Goal: Complete application form: Complete application form

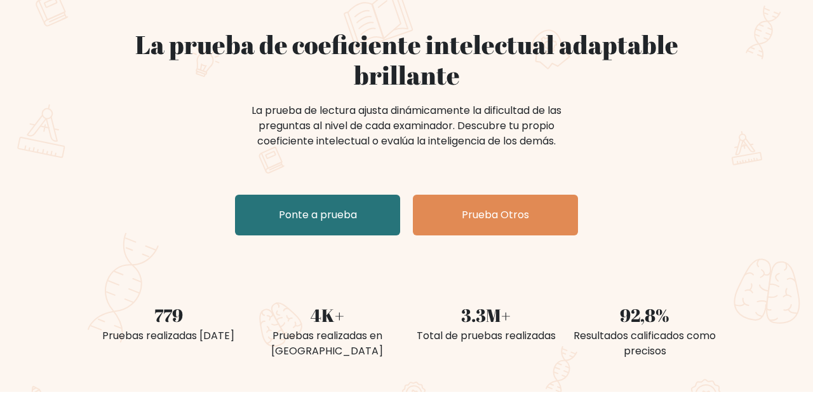
scroll to position [94, 0]
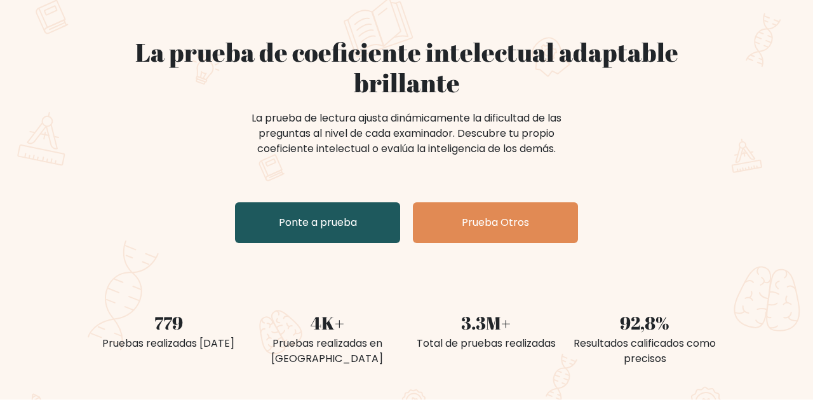
click at [366, 235] on link "Ponte a prueba" at bounding box center [317, 222] width 165 height 41
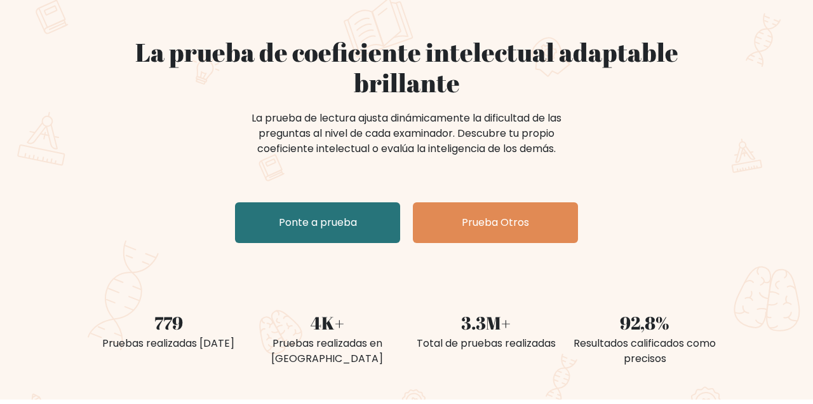
scroll to position [65, 0]
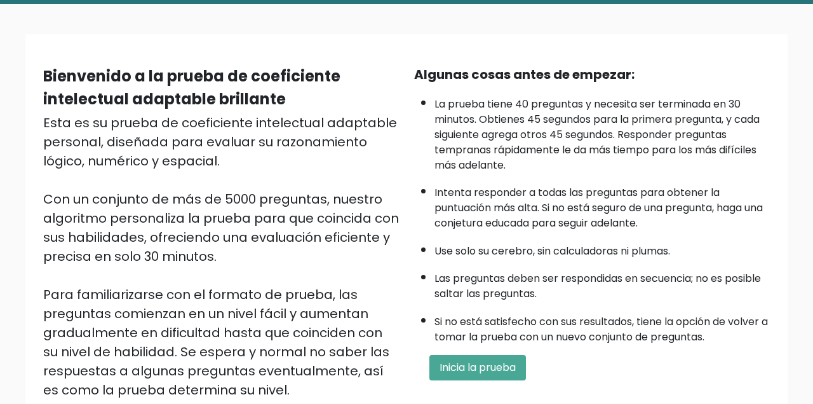
scroll to position [81, 0]
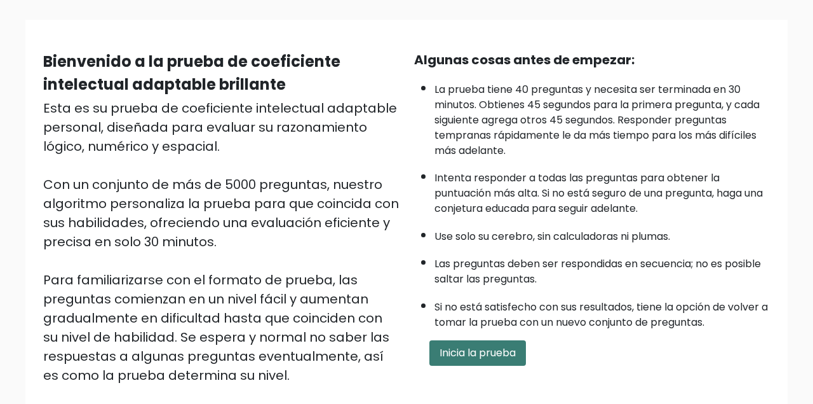
click at [479, 365] on button "Inicia la prueba" at bounding box center [478, 352] width 97 height 25
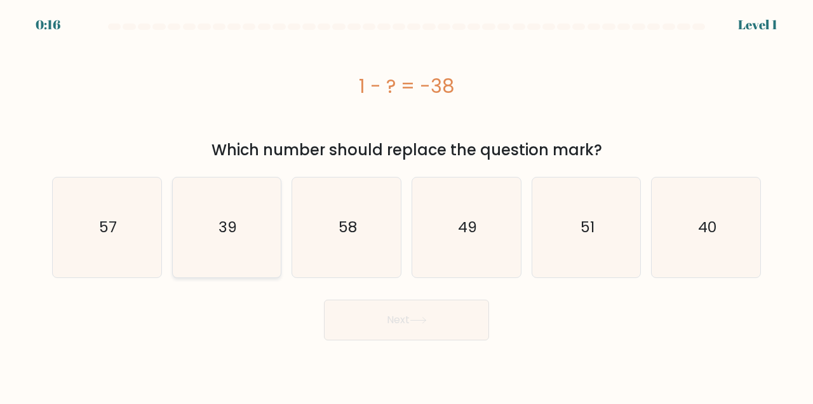
click at [242, 226] on icon "39" at bounding box center [227, 227] width 100 height 100
click at [407, 205] on input "b. 39" at bounding box center [407, 203] width 1 height 3
radio input "true"
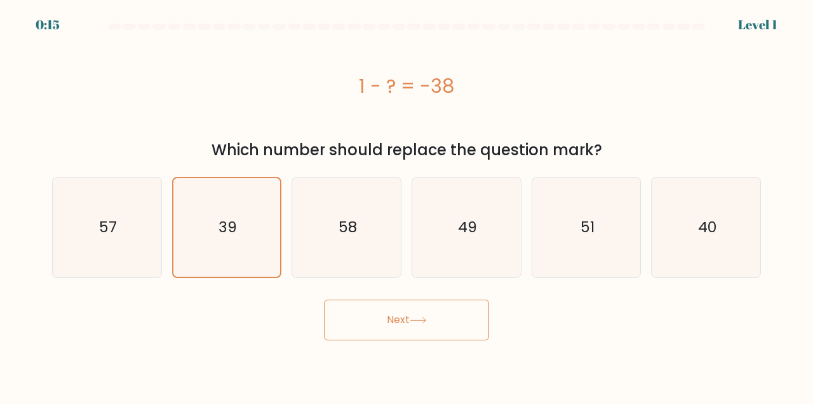
click at [414, 327] on button "Next" at bounding box center [406, 319] width 165 height 41
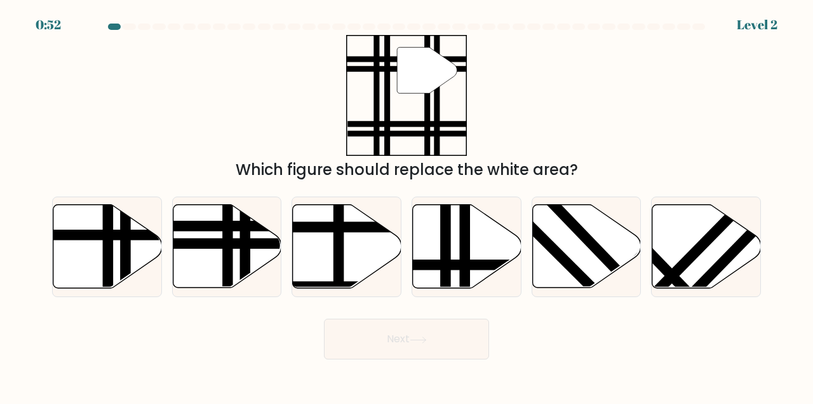
drag, startPoint x: 214, startPoint y: 238, endPoint x: 414, endPoint y: 106, distance: 239.4
click at [414, 106] on form at bounding box center [406, 192] width 813 height 336
click at [259, 226] on line at bounding box center [191, 226] width 219 height 0
click at [407, 205] on input "b." at bounding box center [407, 203] width 1 height 3
radio input "true"
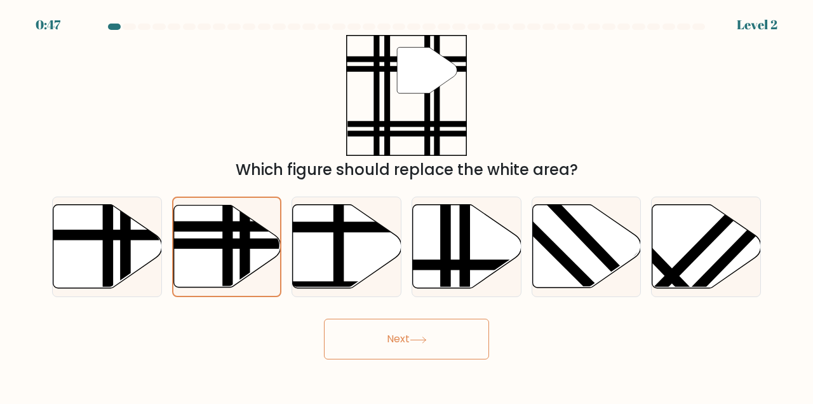
click at [418, 346] on button "Next" at bounding box center [406, 338] width 165 height 41
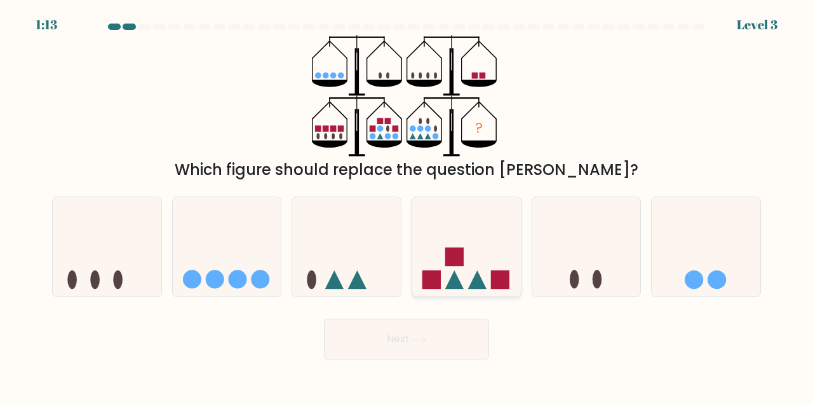
click at [451, 261] on rect at bounding box center [455, 256] width 18 height 18
click at [407, 205] on input "d." at bounding box center [407, 203] width 1 height 3
radio input "true"
click at [420, 330] on button "Next" at bounding box center [406, 338] width 165 height 41
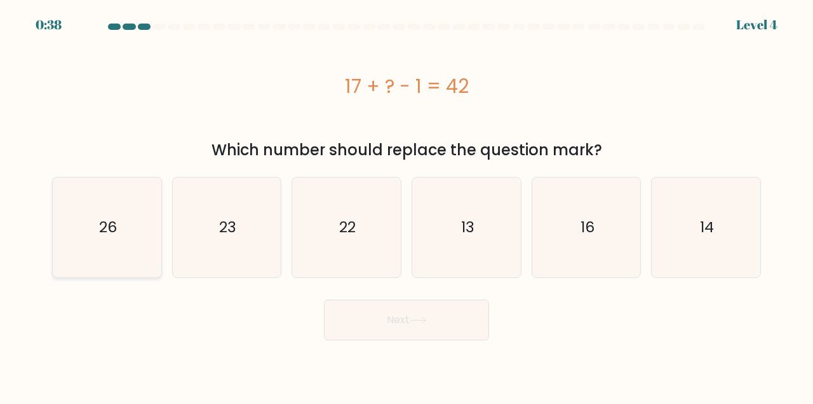
click at [94, 211] on icon "26" at bounding box center [107, 227] width 100 height 100
click at [407, 205] on input "a. 26" at bounding box center [407, 203] width 1 height 3
radio input "true"
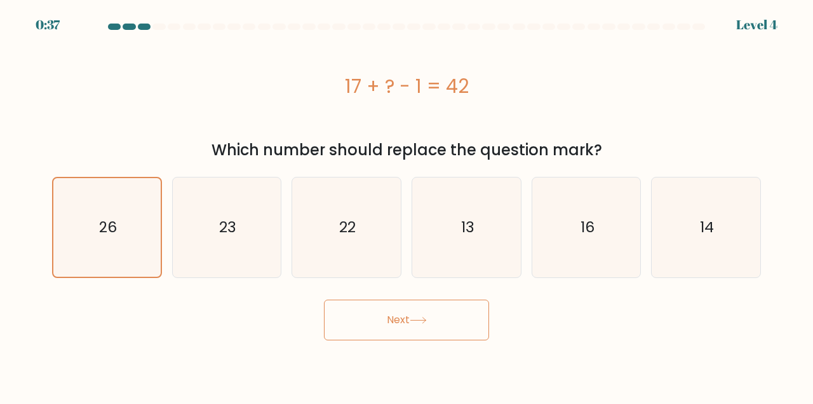
click at [407, 309] on button "Next" at bounding box center [406, 319] width 165 height 41
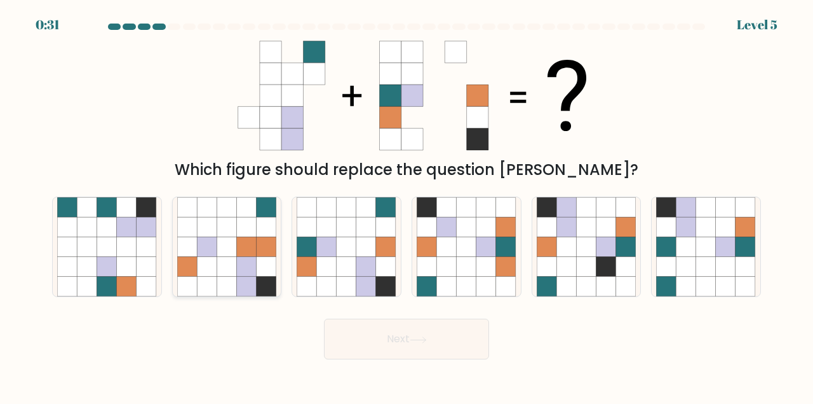
click at [250, 274] on icon at bounding box center [247, 267] width 20 height 20
click at [407, 205] on input "b." at bounding box center [407, 203] width 1 height 3
radio input "true"
click at [366, 252] on icon at bounding box center [367, 246] width 20 height 20
click at [407, 205] on input "c." at bounding box center [407, 203] width 1 height 3
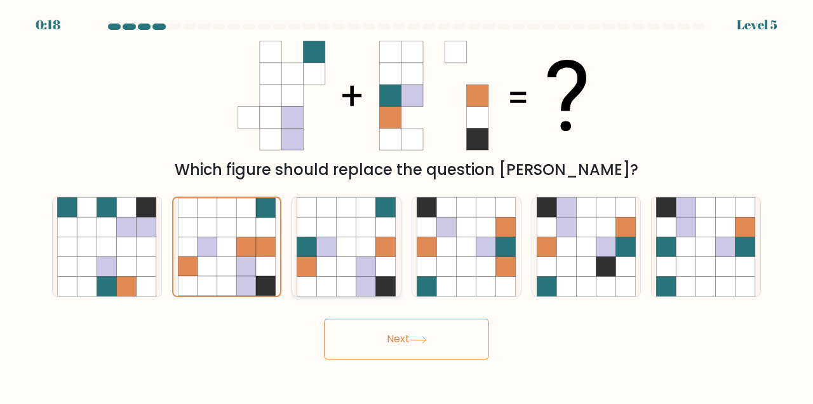
radio input "true"
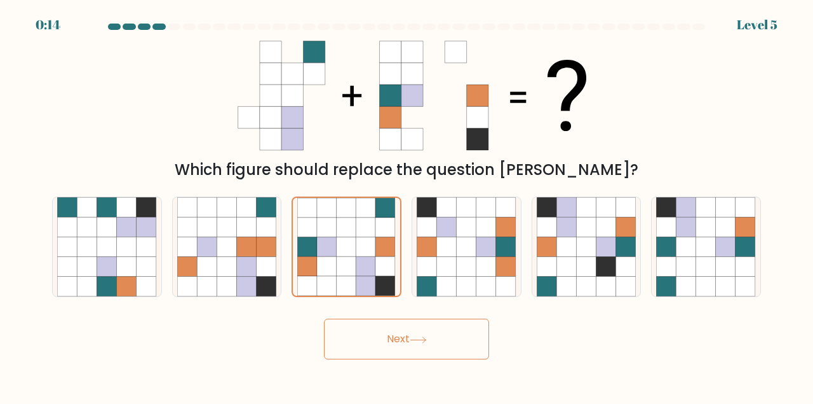
click at [404, 341] on button "Next" at bounding box center [406, 338] width 165 height 41
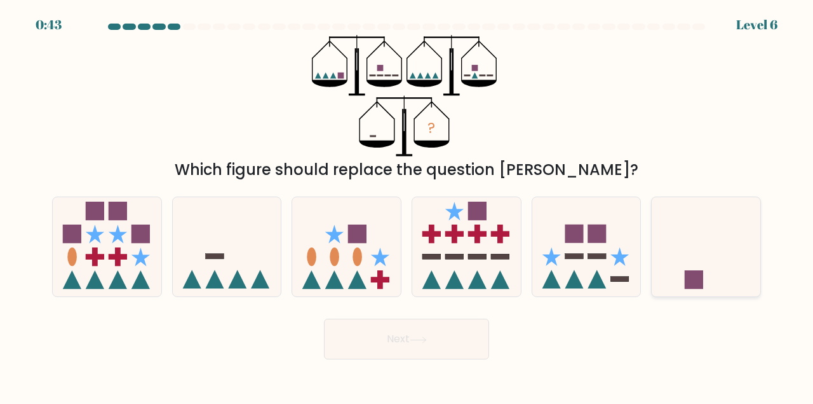
click at [693, 278] on rect at bounding box center [694, 279] width 18 height 18
click at [407, 205] on input "f." at bounding box center [407, 203] width 1 height 3
radio input "true"
click at [395, 331] on button "Next" at bounding box center [406, 338] width 165 height 41
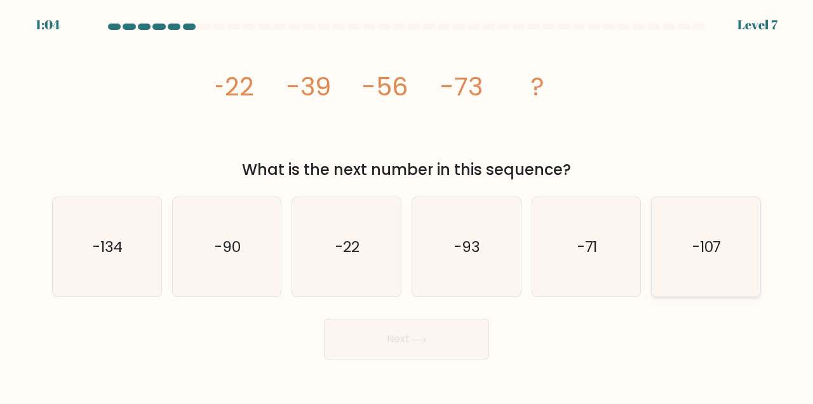
click at [674, 255] on icon "-107" at bounding box center [707, 247] width 100 height 100
click at [407, 205] on input "f. -107" at bounding box center [407, 203] width 1 height 3
radio input "true"
click at [402, 358] on button "Next" at bounding box center [406, 338] width 165 height 41
